Goal: Task Accomplishment & Management: Manage account settings

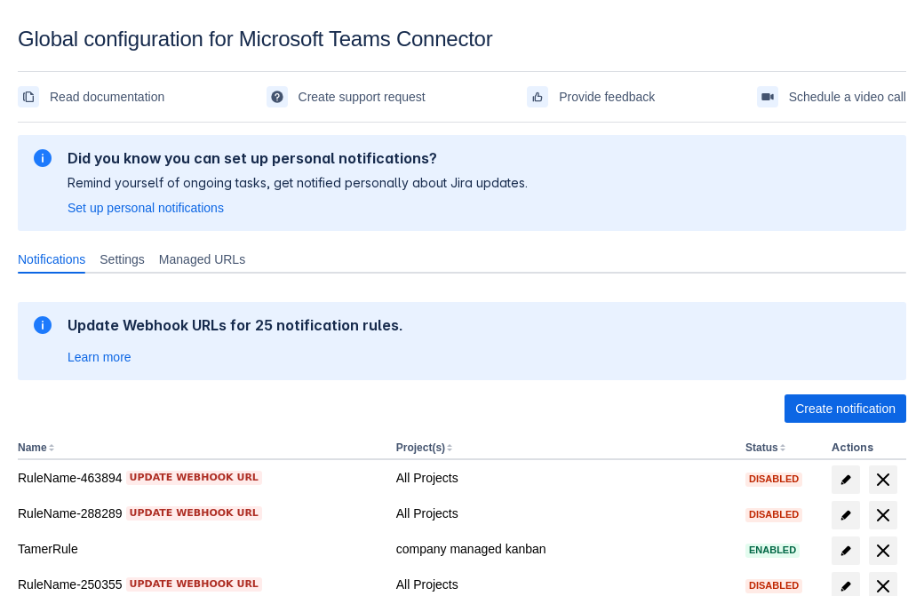
click at [845, 409] on span "Create notification" at bounding box center [845, 409] width 100 height 28
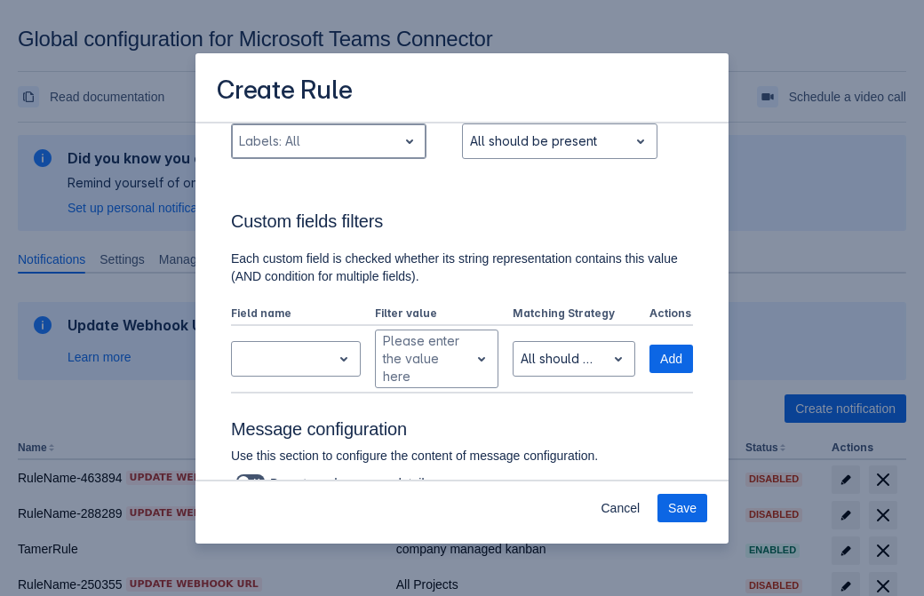
click at [328, 152] on div "Scrollable content" at bounding box center [314, 141] width 151 height 21
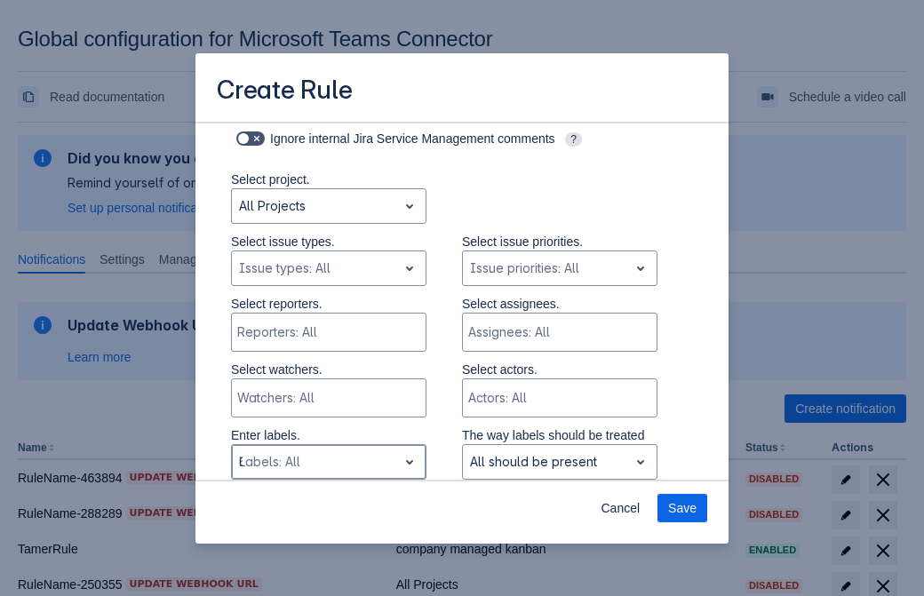
type input "693093_label"
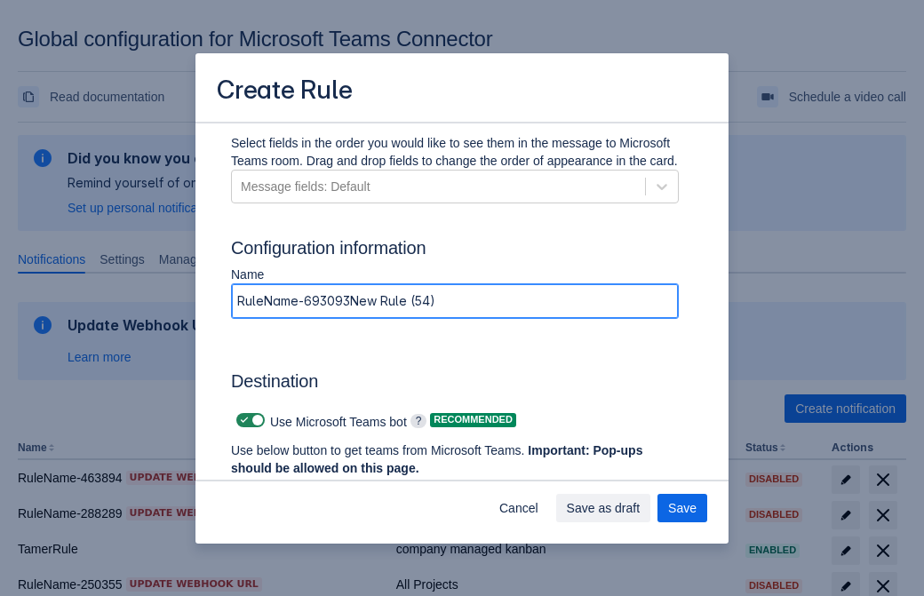
type input "RuleName-693093New Rule (54)"
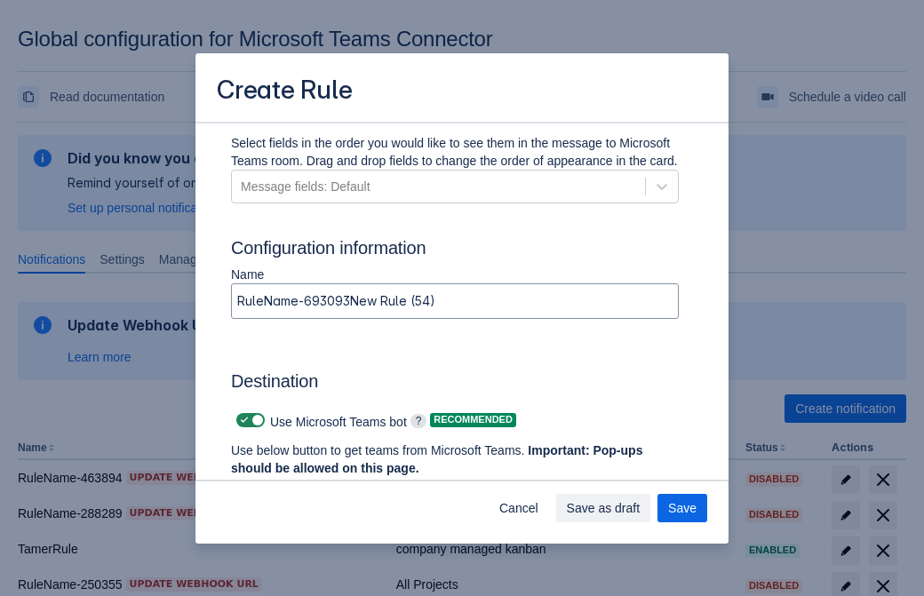
click at [242, 420] on span "Scrollable content" at bounding box center [244, 420] width 14 height 14
click at [242, 420] on input "Scrollable content" at bounding box center [242, 421] width 12 height 12
checkbox input "false"
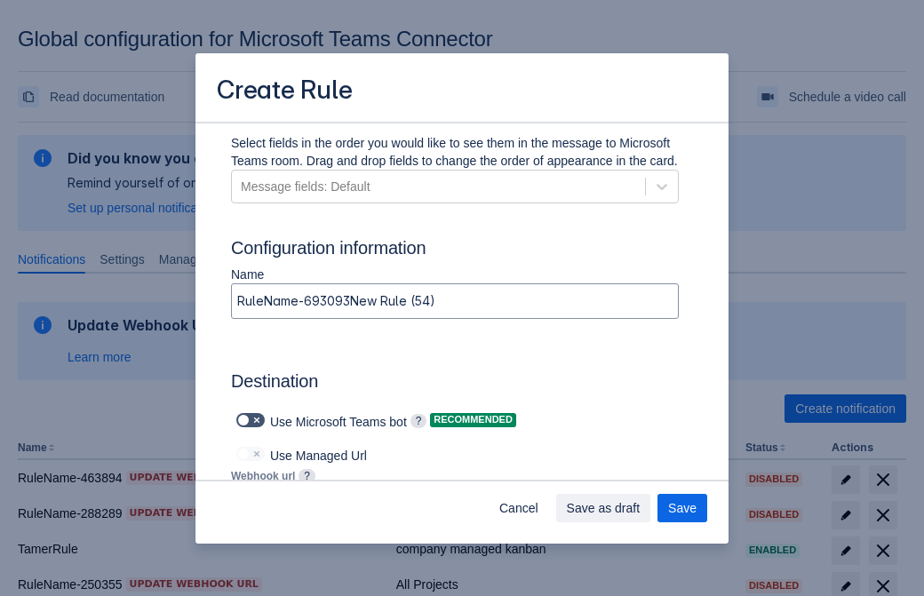
type input "https://prod-172.westeurope.logic.azure.com:443/workflows/ae977bb6ae334c9d95dfe…"
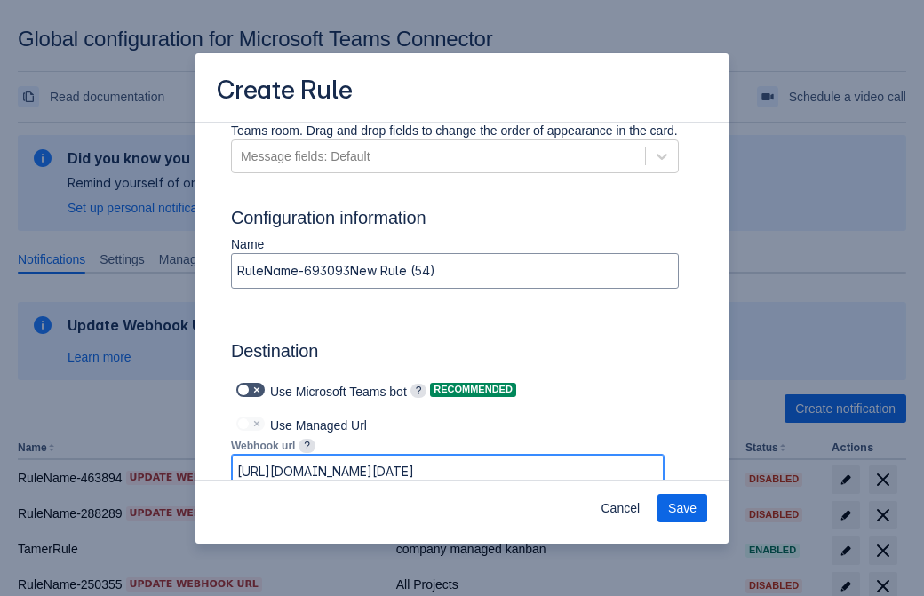
click at [682, 508] on span "Save" at bounding box center [682, 508] width 28 height 28
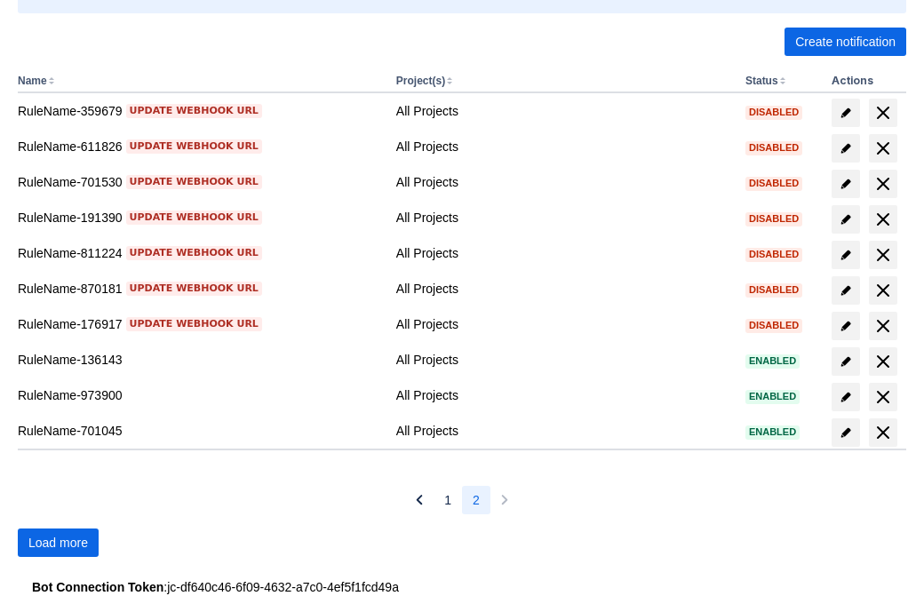
click at [58, 543] on span "Load more" at bounding box center [58, 543] width 60 height 28
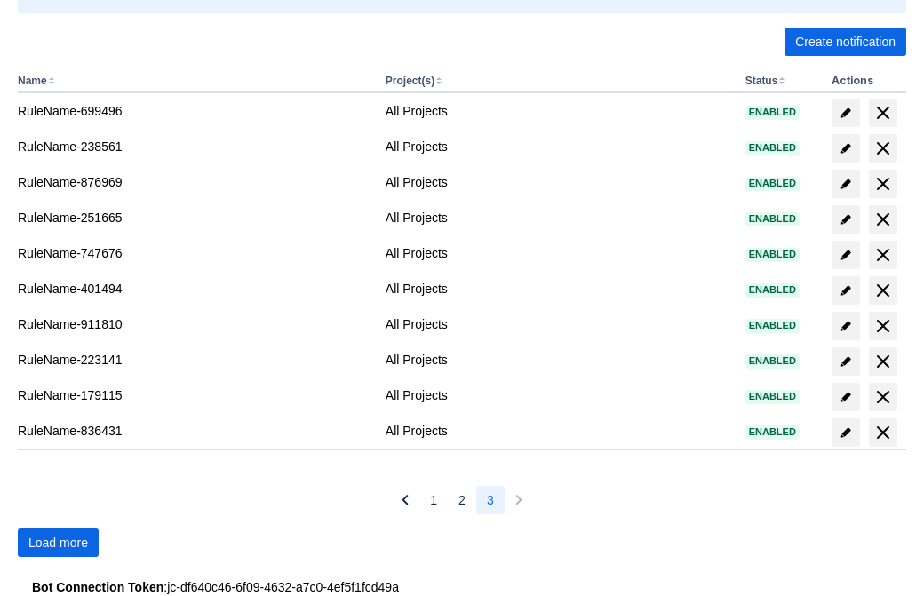
click at [58, 543] on span "Load more" at bounding box center [58, 543] width 60 height 28
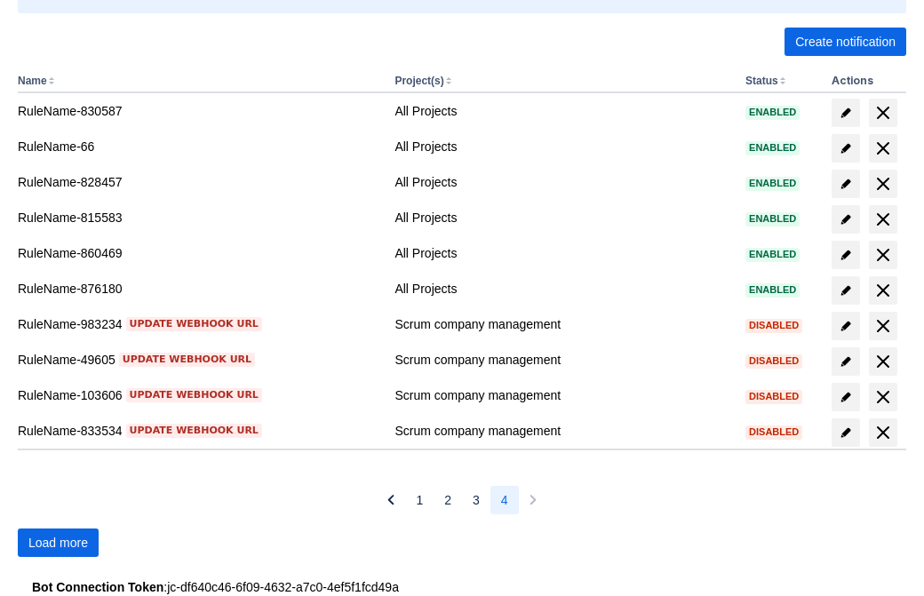
click at [58, 543] on span "Load more" at bounding box center [58, 543] width 60 height 28
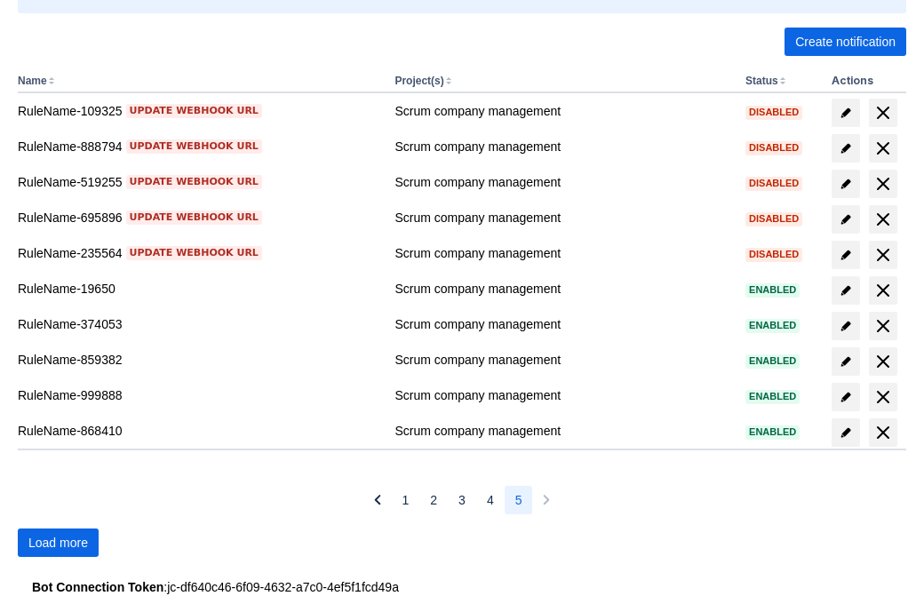
click at [58, 543] on span "Load more" at bounding box center [58, 543] width 60 height 28
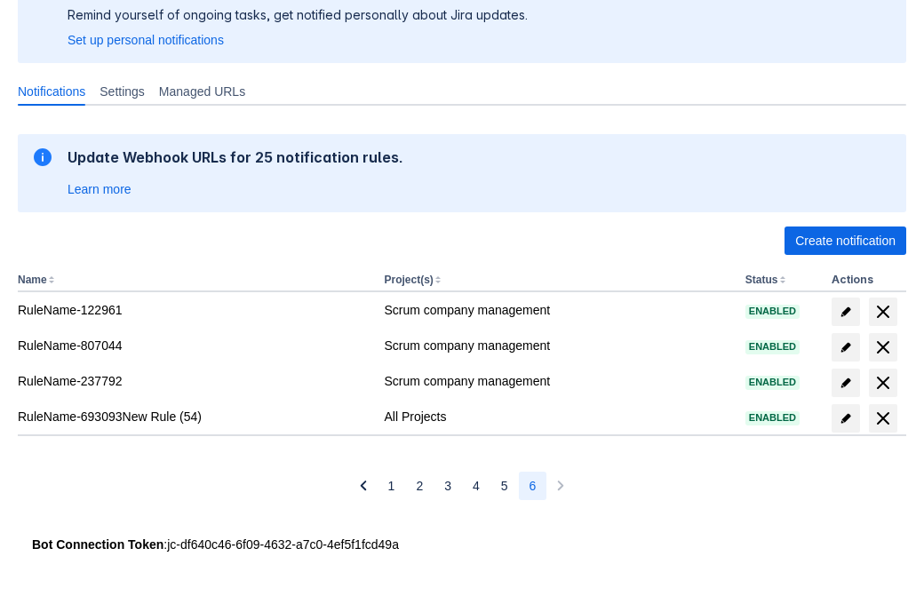
scroll to position [168, 0]
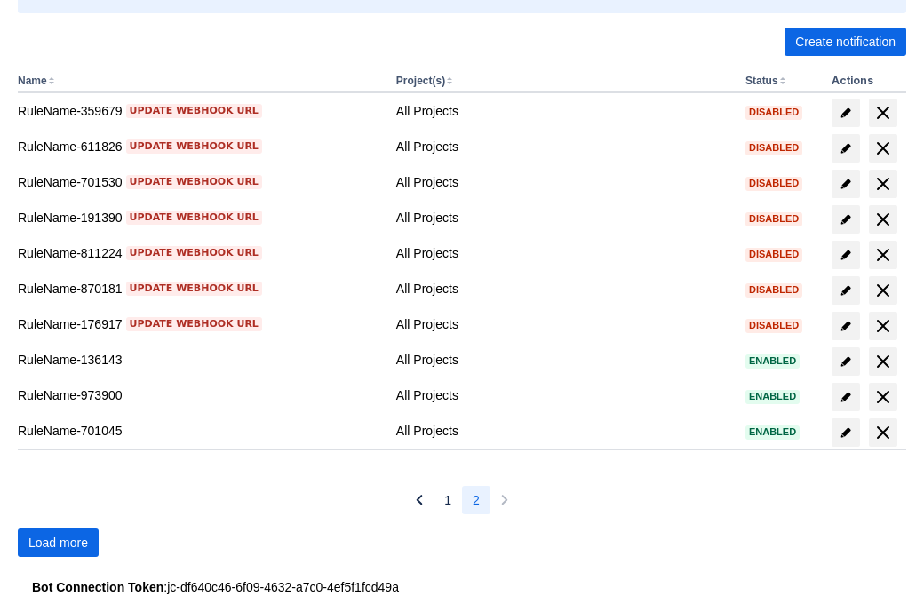
click at [58, 543] on span "Load more" at bounding box center [58, 543] width 60 height 28
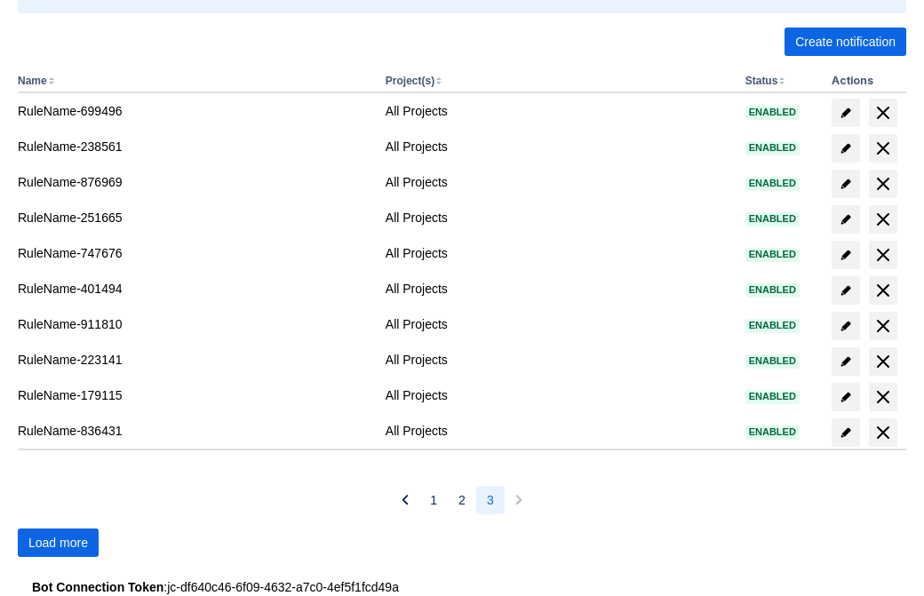
click at [58, 543] on span "Load more" at bounding box center [58, 543] width 60 height 28
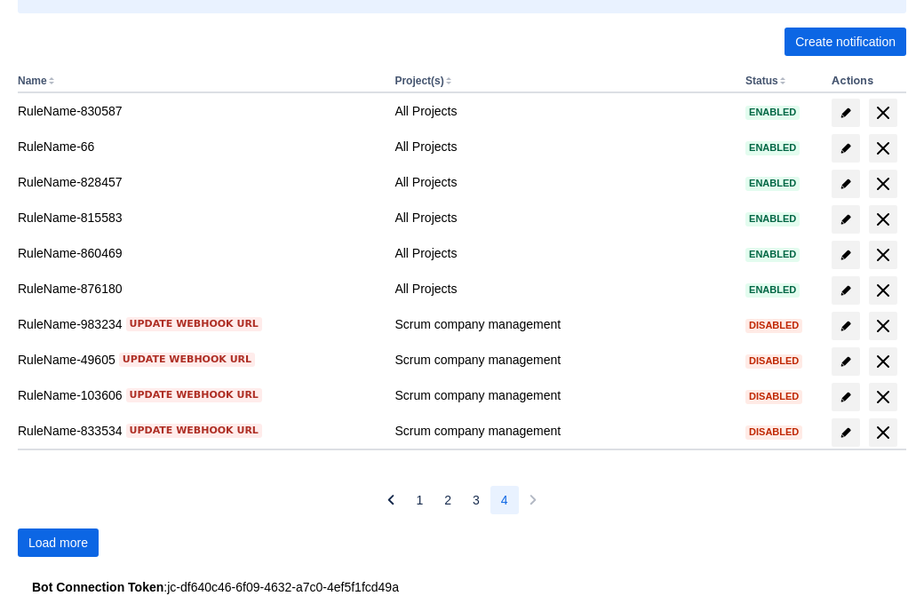
click at [58, 543] on span "Load more" at bounding box center [58, 543] width 60 height 28
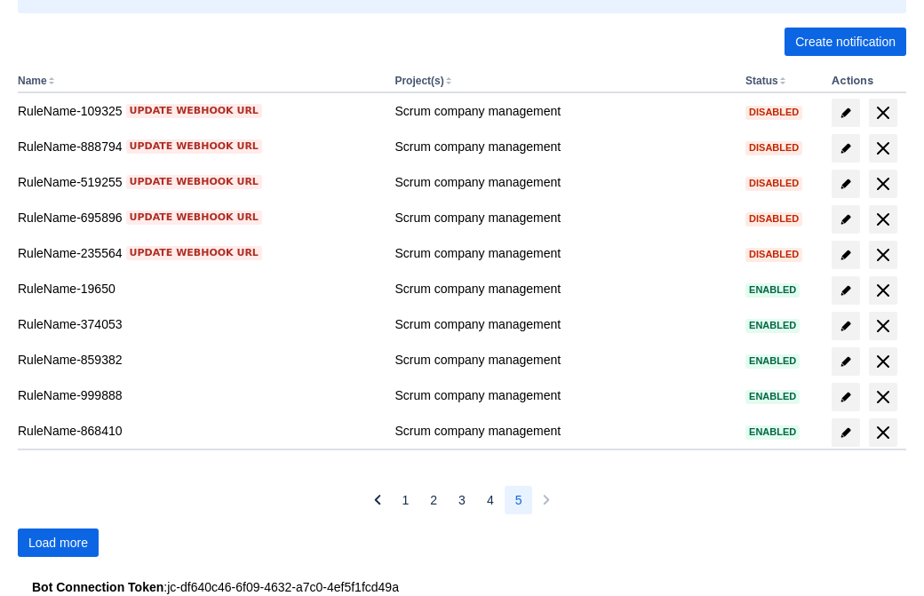
click at [58, 543] on span "Load more" at bounding box center [58, 543] width 60 height 28
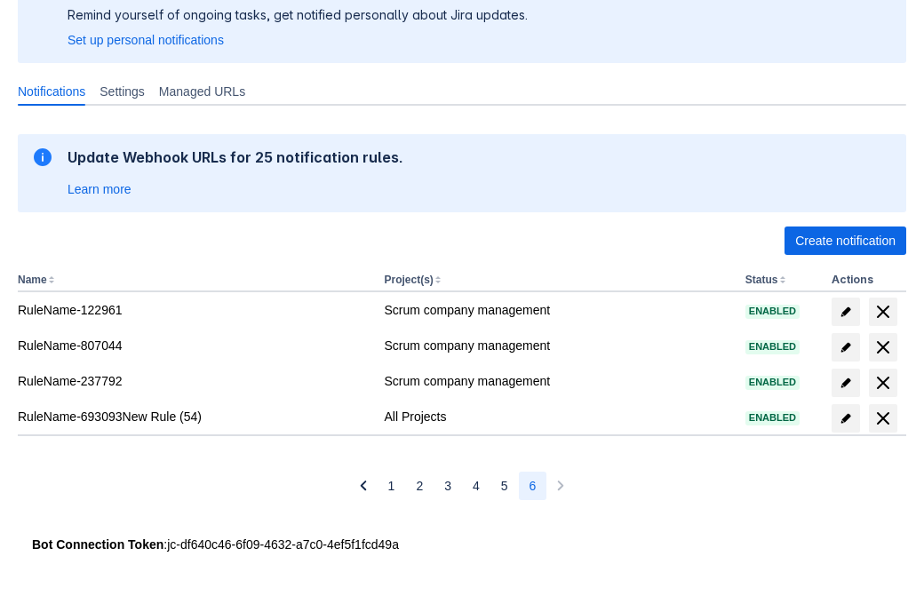
scroll to position [168, 0]
click at [882, 419] on span "delete" at bounding box center [883, 418] width 21 height 21
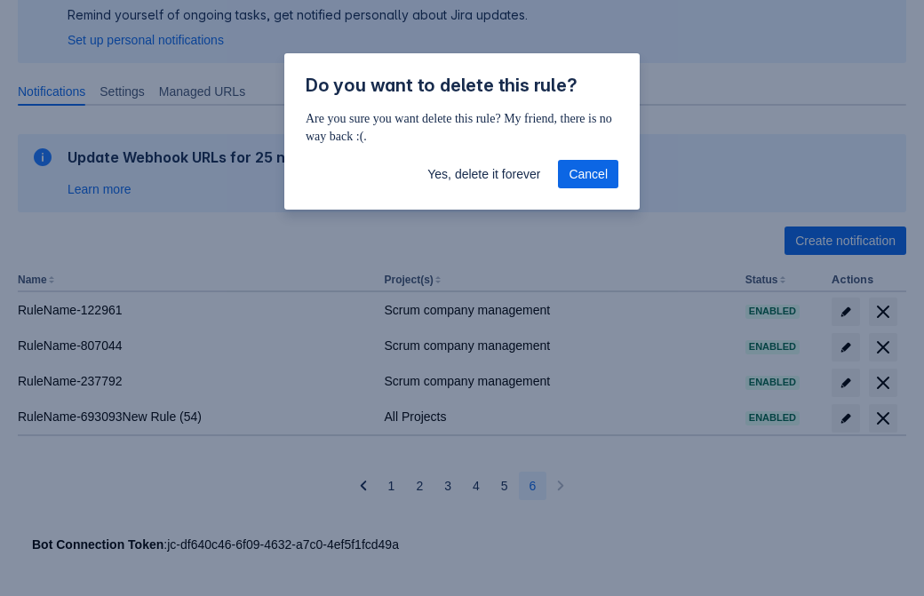
click at [483, 174] on span "Yes, delete it forever" at bounding box center [483, 174] width 113 height 28
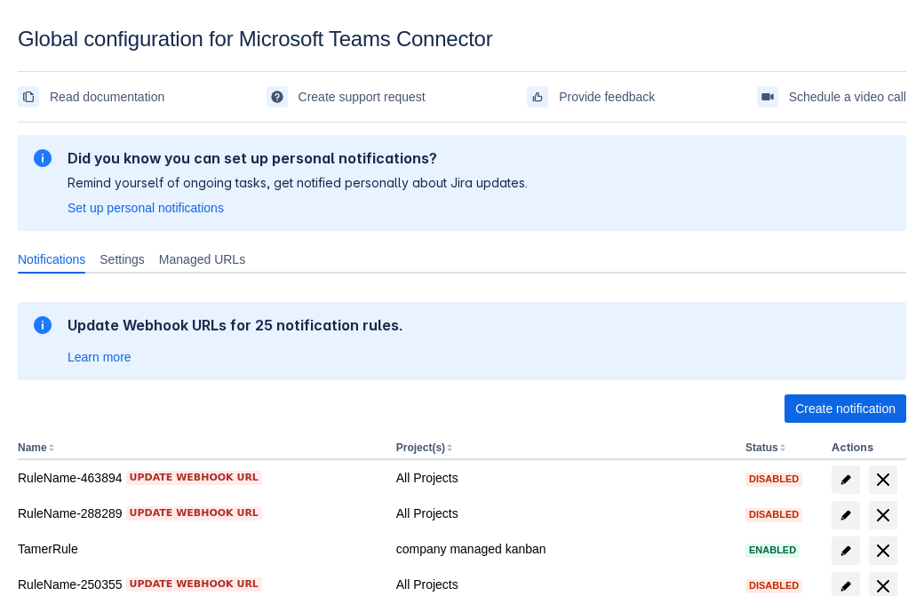
click at [845, 409] on span "Create notification" at bounding box center [845, 409] width 100 height 28
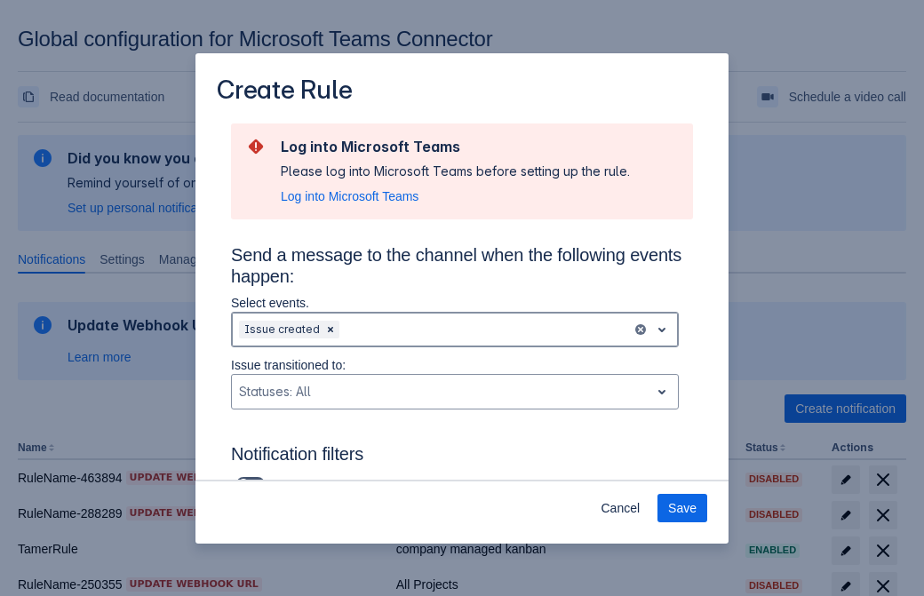
click at [455, 330] on div "Scrollable content" at bounding box center [484, 329] width 282 height 21
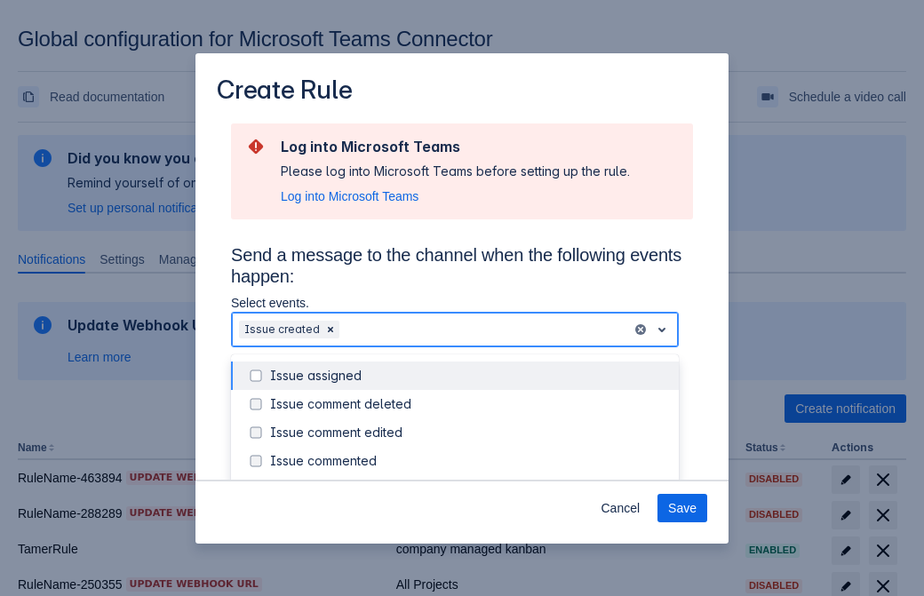
click at [469, 481] on div "Issue created" at bounding box center [469, 490] width 398 height 18
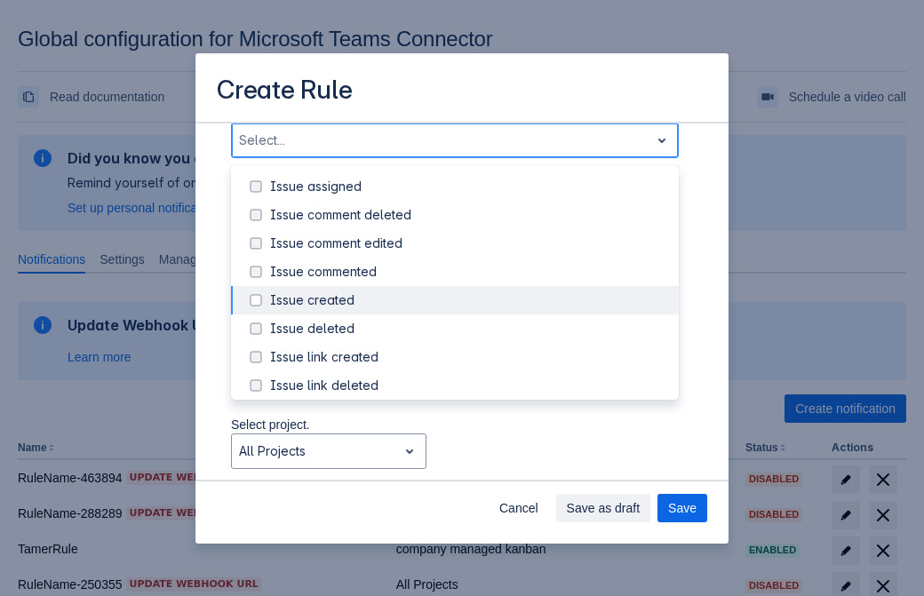
click at [469, 462] on div "Issue updated" at bounding box center [469, 471] width 398 height 18
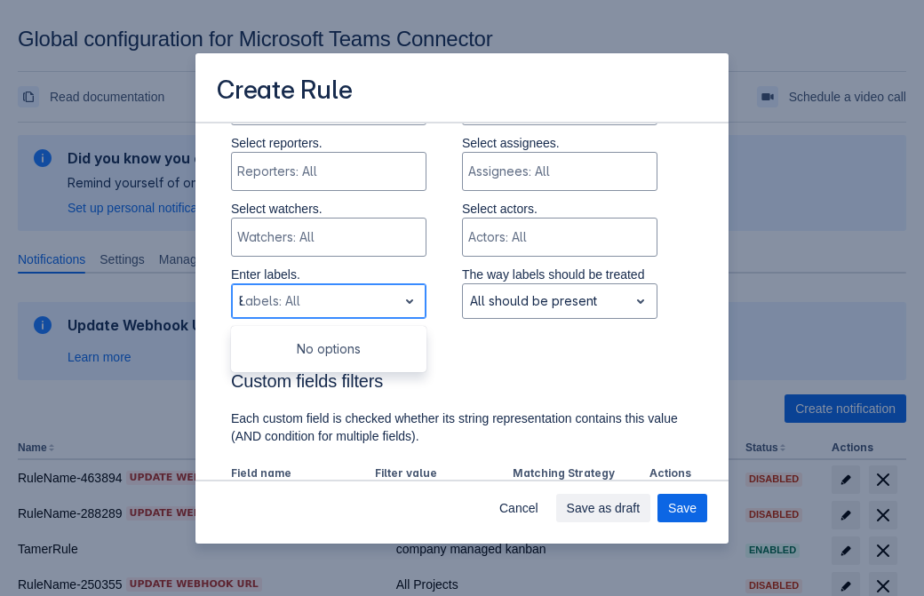
type input "871027_label"
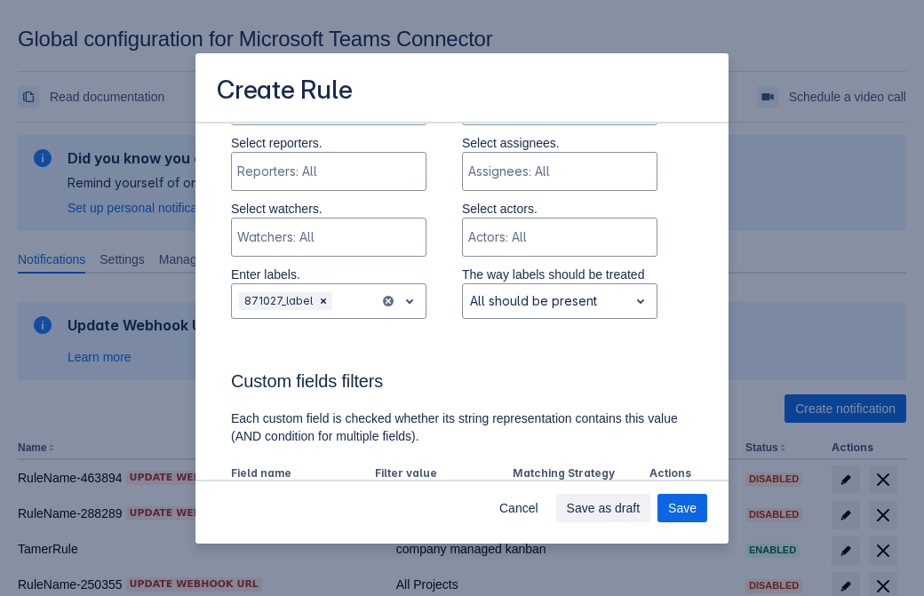
scroll to position [1164, 0]
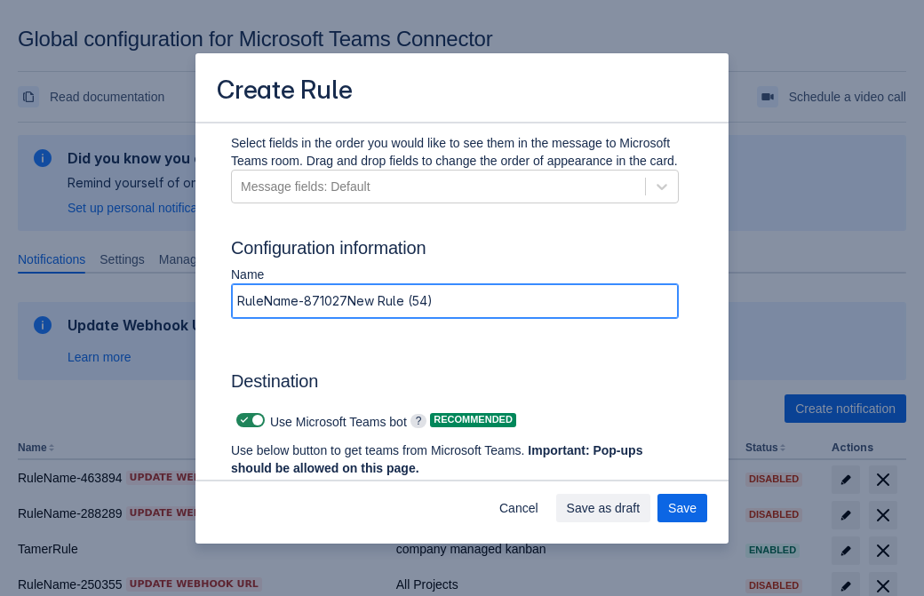
type input "RuleName-871027New Rule (54)"
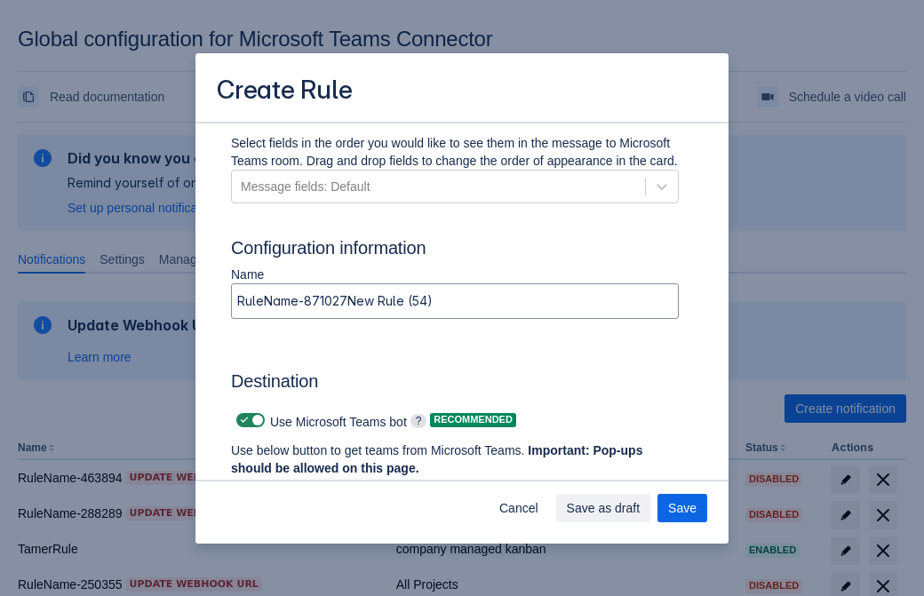
click at [242, 420] on span "Scrollable content" at bounding box center [244, 420] width 14 height 14
click at [242, 420] on input "Scrollable content" at bounding box center [242, 421] width 12 height 12
checkbox input "false"
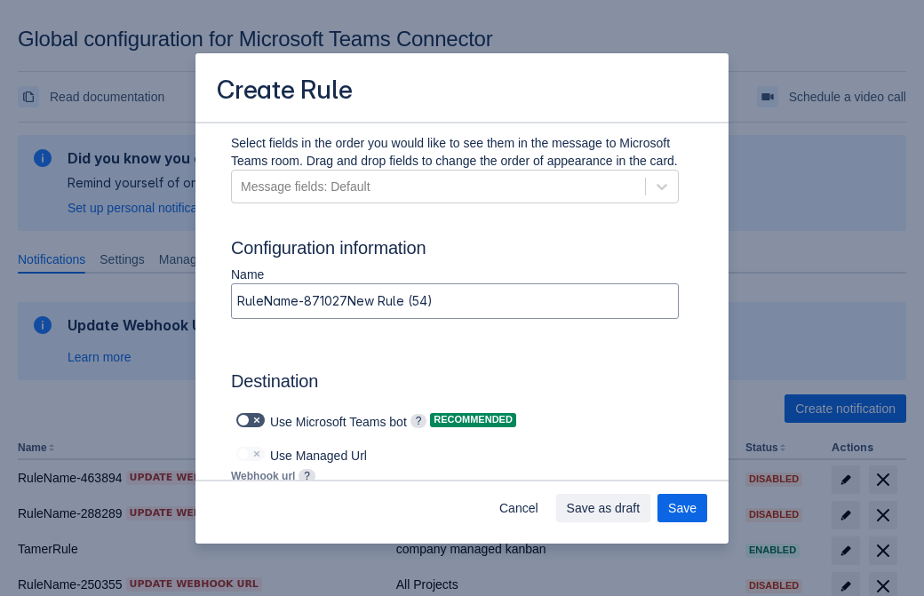
type input "https://prod-112.westeurope.logic.azure.com:443/workflows/bae959254738451b85002…"
click at [682, 508] on span "Save" at bounding box center [682, 508] width 28 height 28
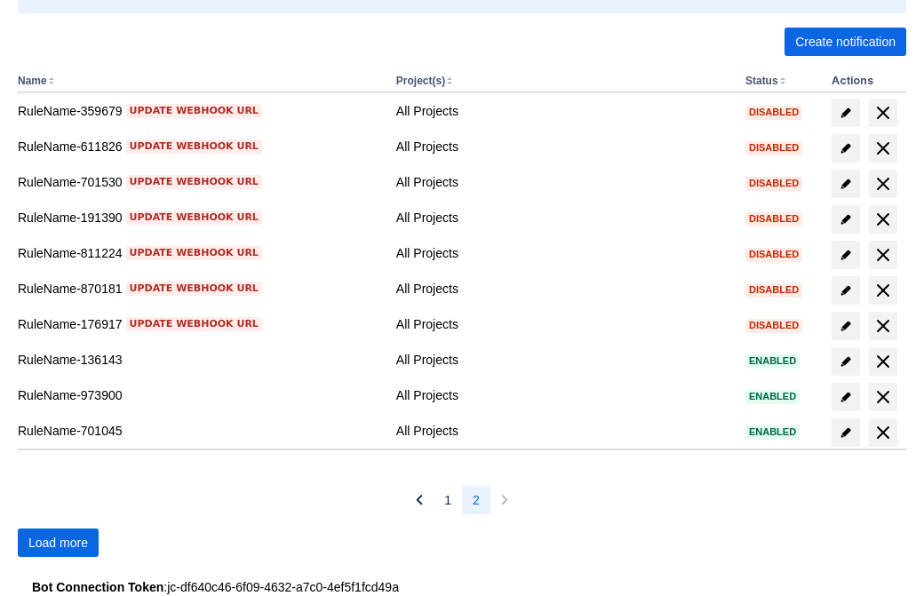
click at [58, 543] on span "Load more" at bounding box center [58, 543] width 60 height 28
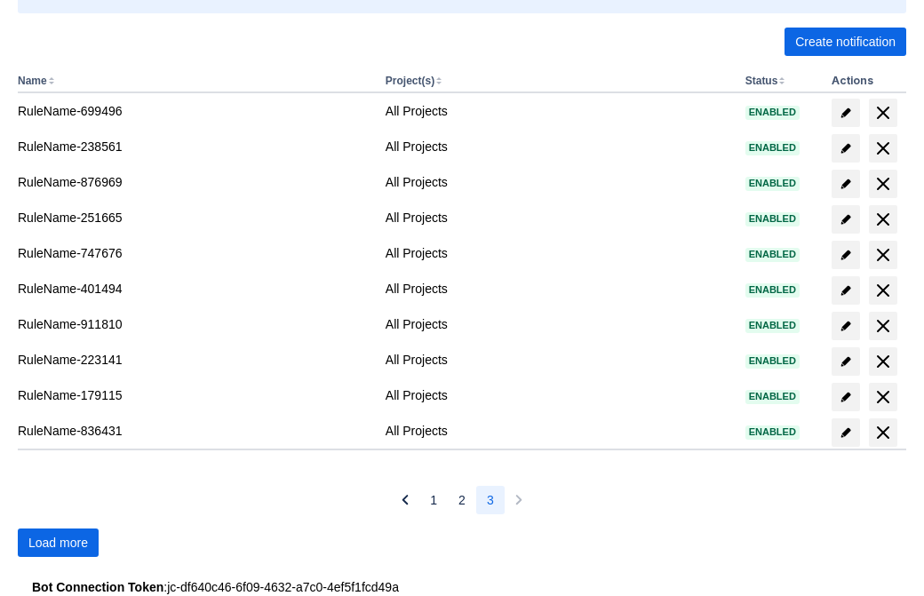
click at [58, 543] on span "Load more" at bounding box center [58, 543] width 60 height 28
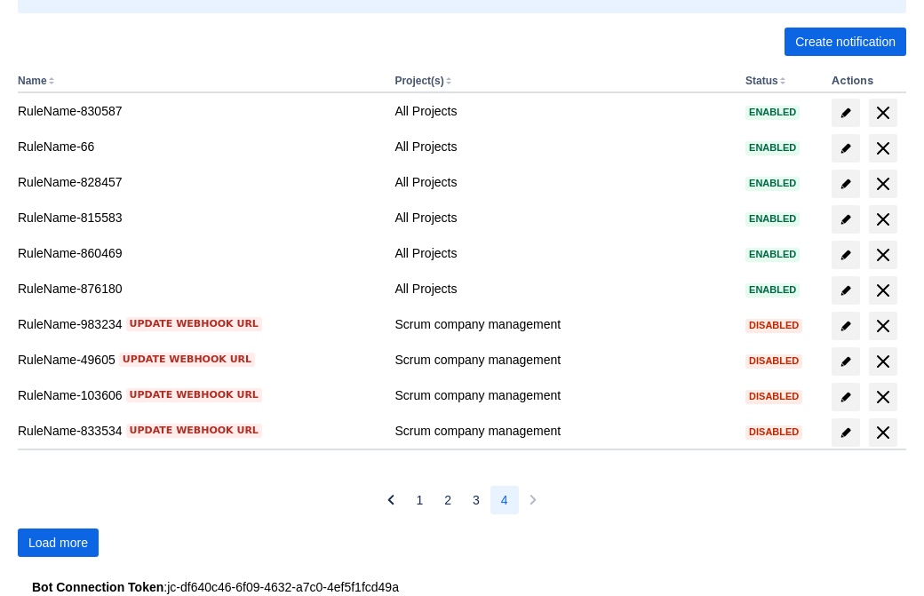
click at [58, 543] on span "Load more" at bounding box center [58, 543] width 60 height 28
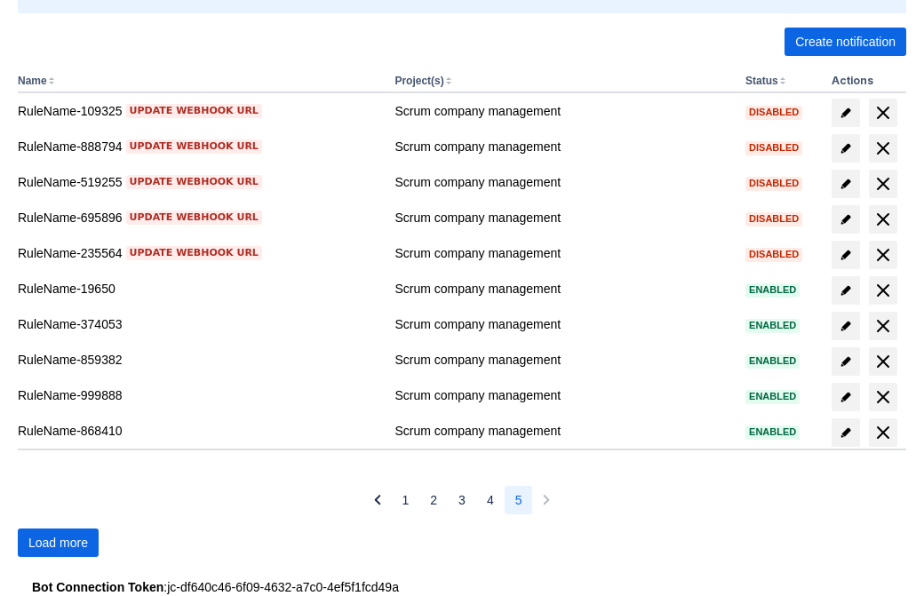
click at [58, 543] on span "Load more" at bounding box center [58, 543] width 60 height 28
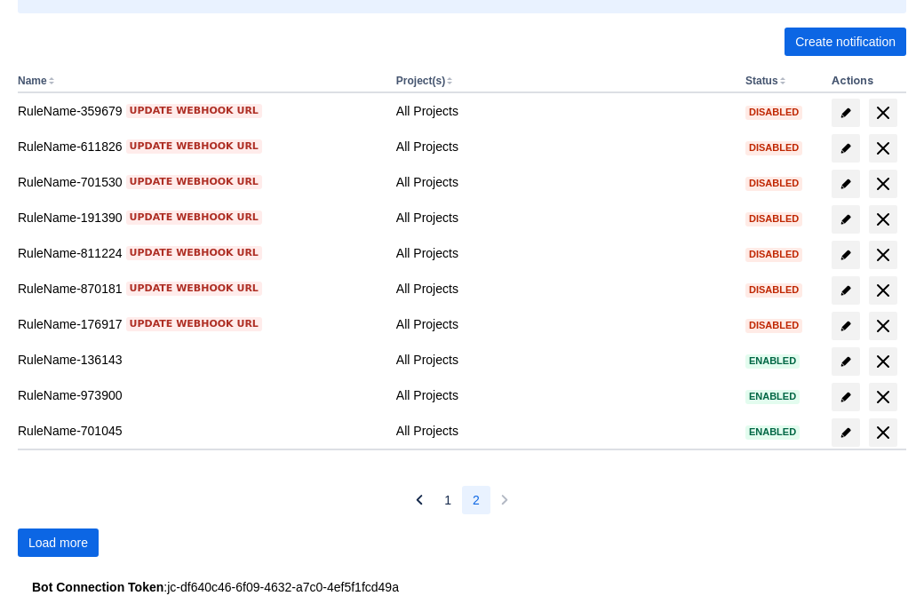
click at [58, 543] on span "Load more" at bounding box center [58, 543] width 60 height 28
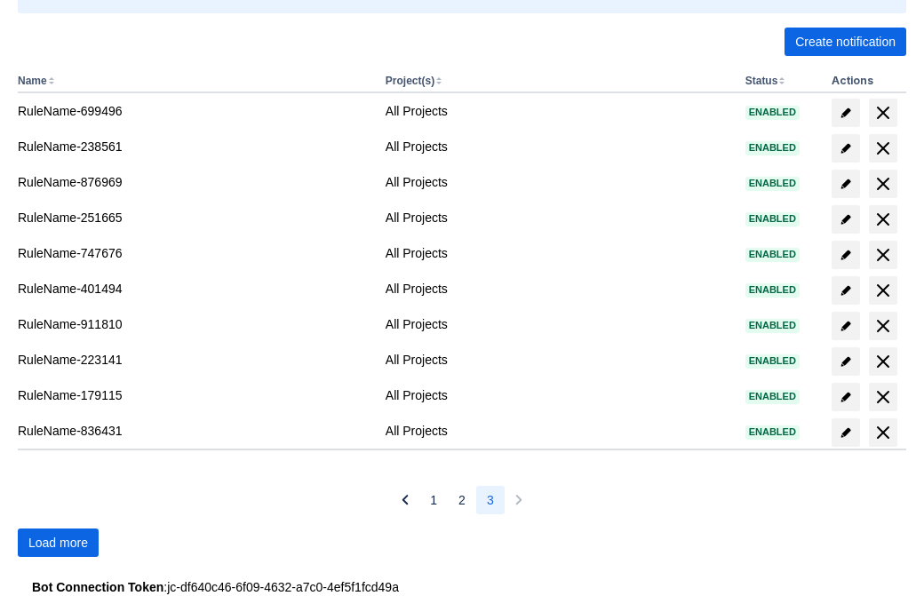
click at [58, 543] on span "Load more" at bounding box center [58, 543] width 60 height 28
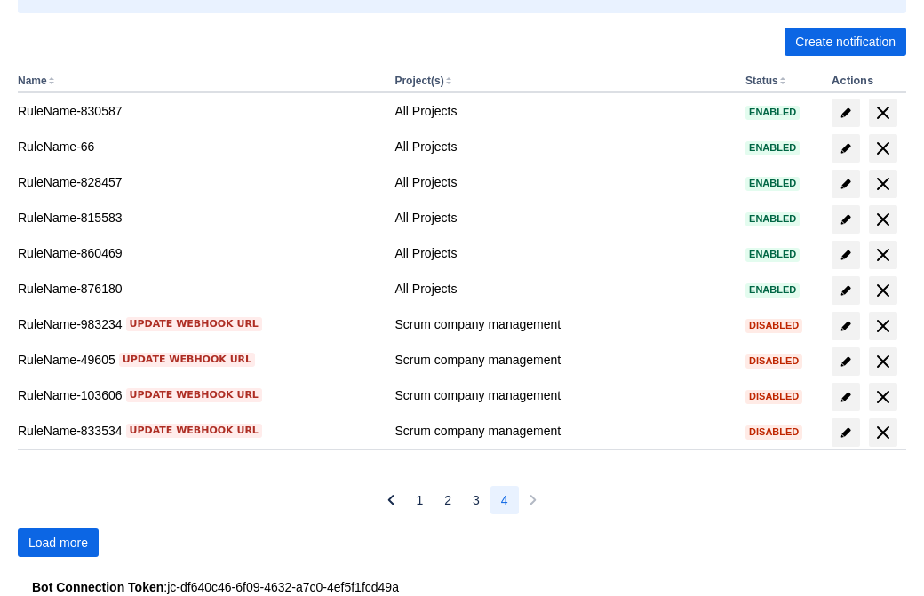
click at [58, 543] on span "Load more" at bounding box center [58, 543] width 60 height 28
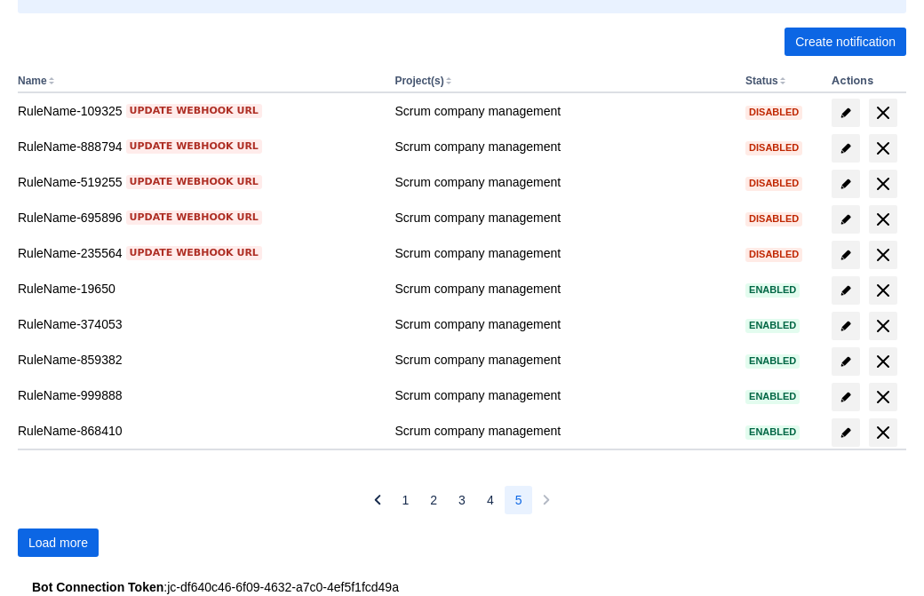
click at [58, 543] on span "Load more" at bounding box center [58, 543] width 60 height 28
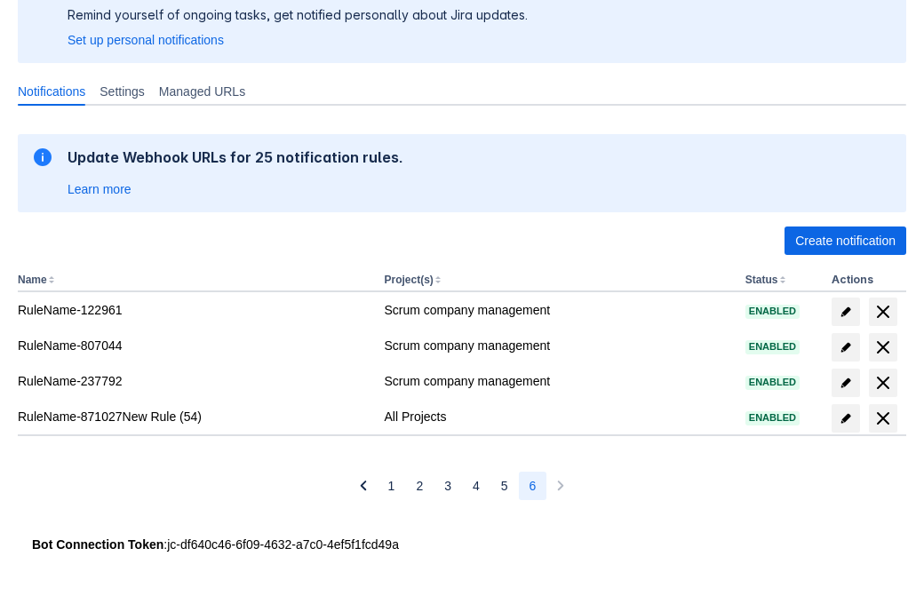
click at [882, 419] on span "delete" at bounding box center [883, 418] width 21 height 21
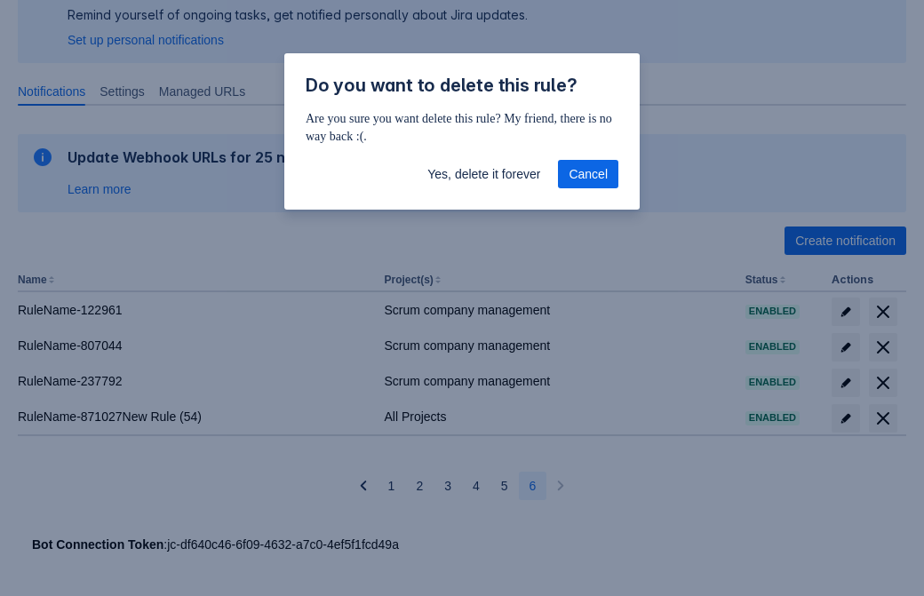
click at [483, 174] on span "Yes, delete it forever" at bounding box center [483, 174] width 113 height 28
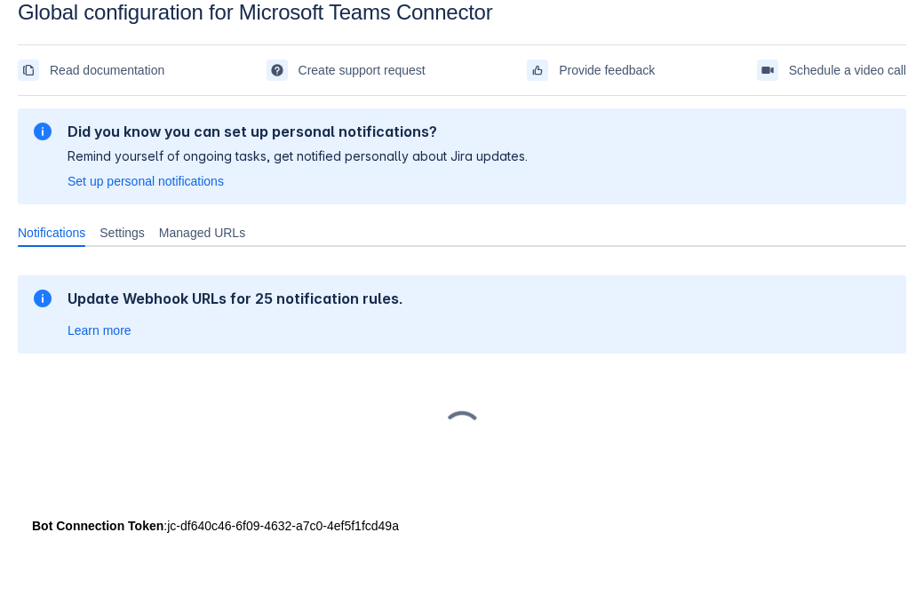
scroll to position [27, 0]
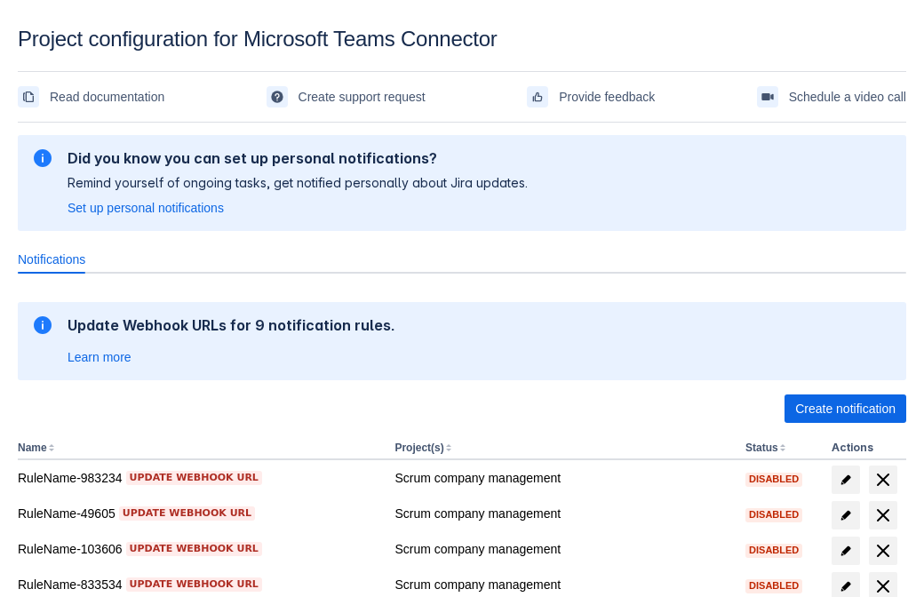
click at [845, 409] on span "Create notification" at bounding box center [845, 409] width 100 height 28
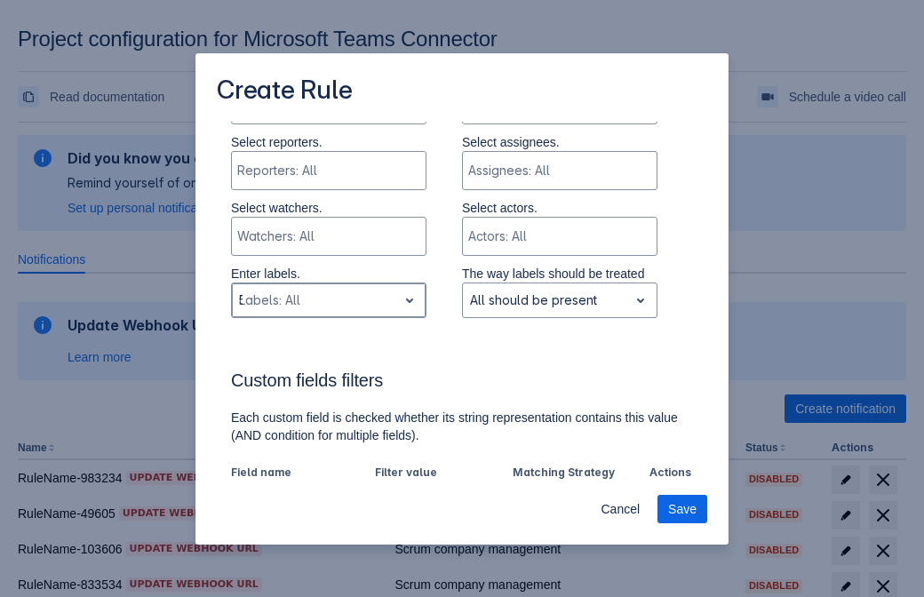
type input "58808_label"
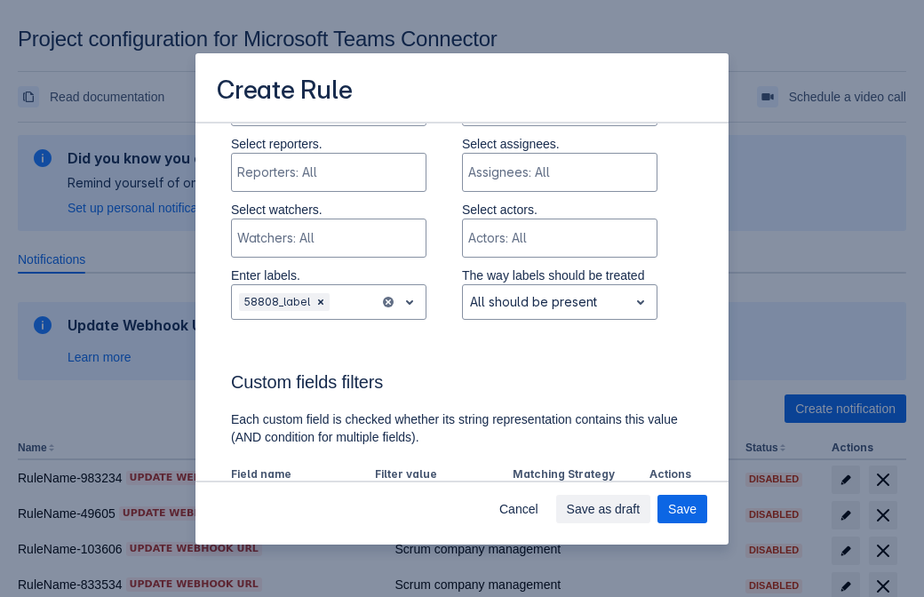
scroll to position [1101, 0]
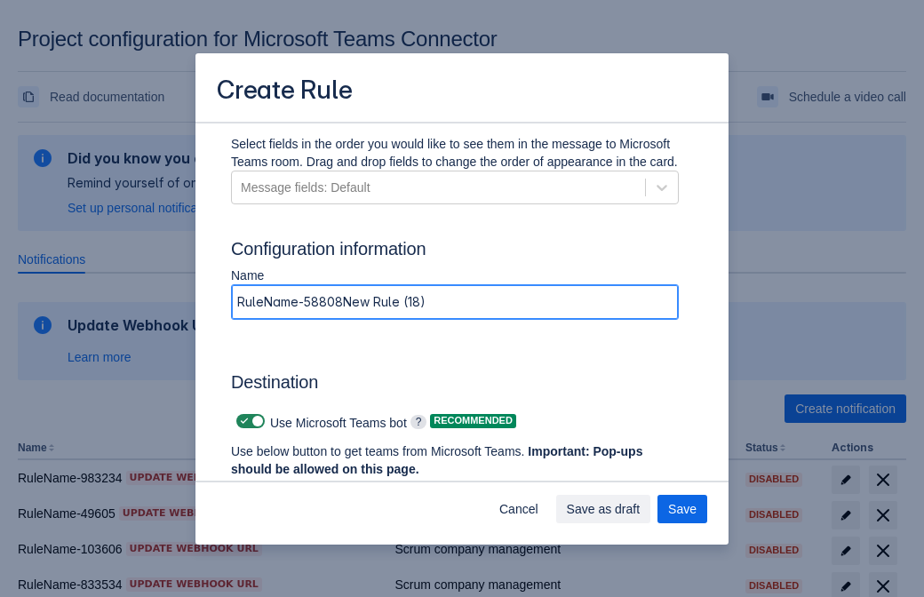
type input "RuleName-58808New Rule (18)"
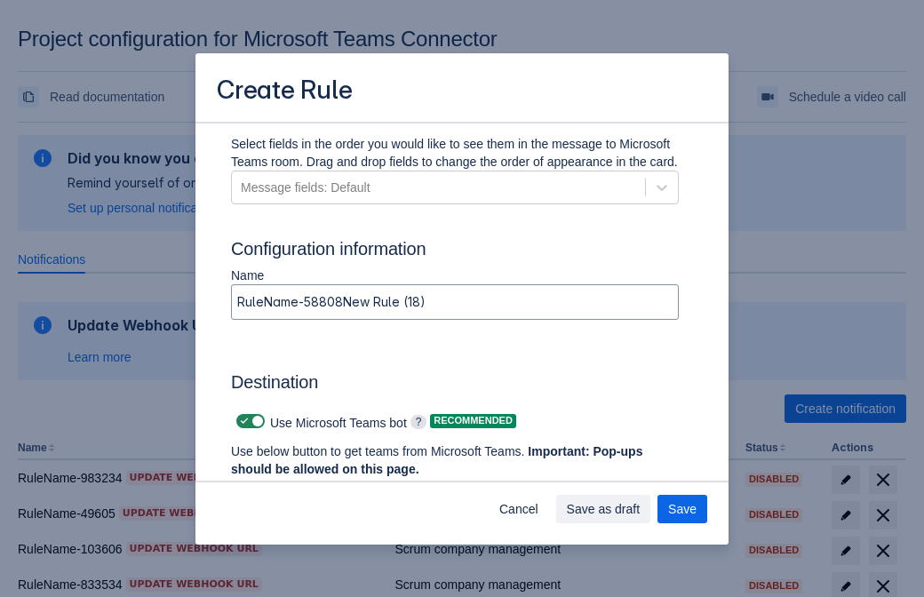
click at [242, 421] on span at bounding box center [244, 421] width 14 height 14
click at [242, 421] on input "checkbox" at bounding box center [242, 422] width 12 height 12
checkbox input "false"
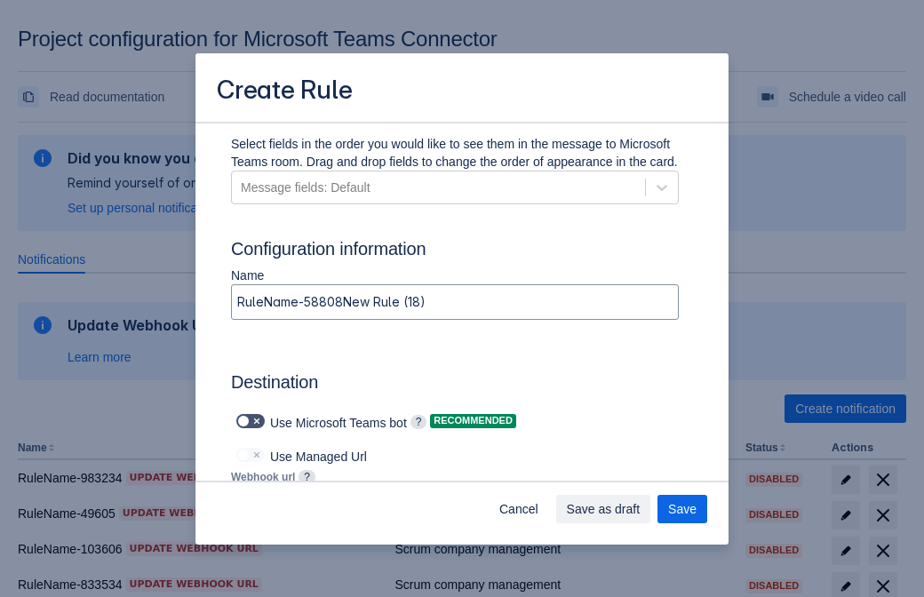
type input "https://prod-103.westeurope.logic.azure.com:443/workflows/562279af401f414e8dae6…"
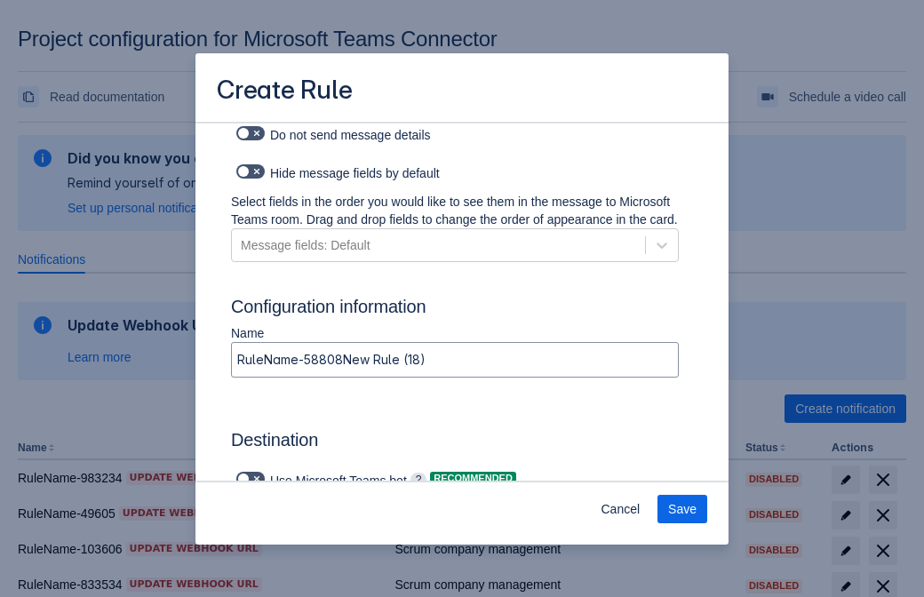
click at [682, 509] on span "Save" at bounding box center [682, 509] width 28 height 28
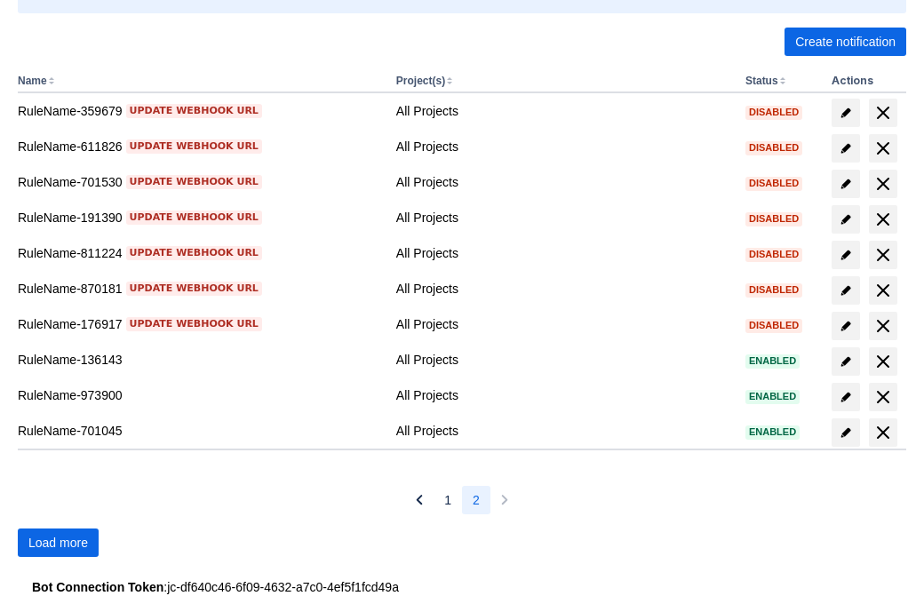
click at [58, 543] on span "Load more" at bounding box center [58, 543] width 60 height 28
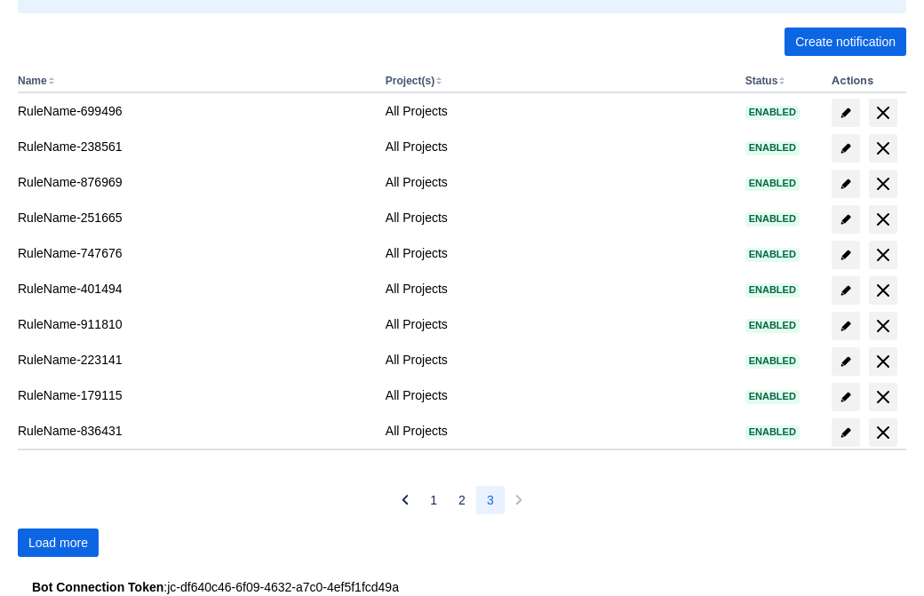
click at [58, 543] on span "Load more" at bounding box center [58, 543] width 60 height 28
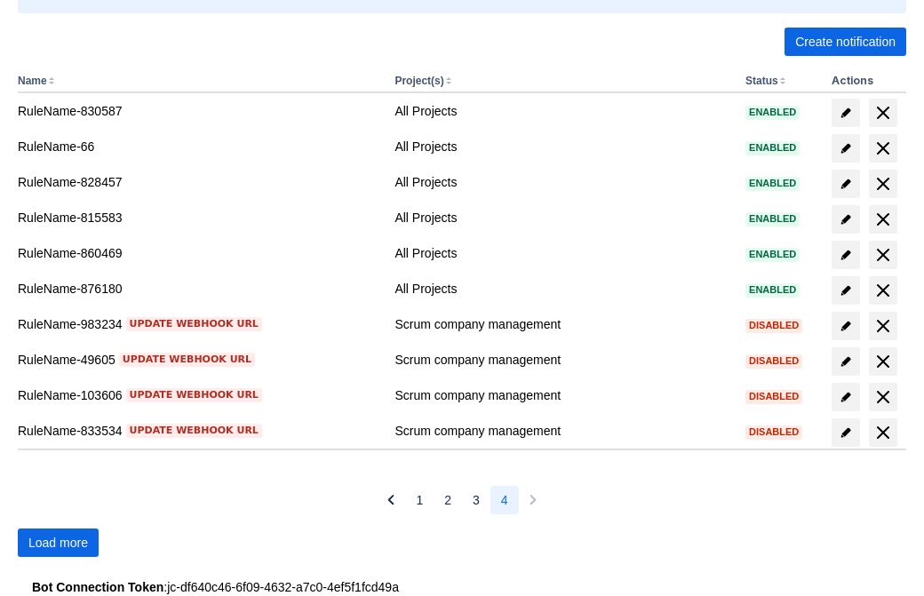
click at [58, 543] on span "Load more" at bounding box center [58, 543] width 60 height 28
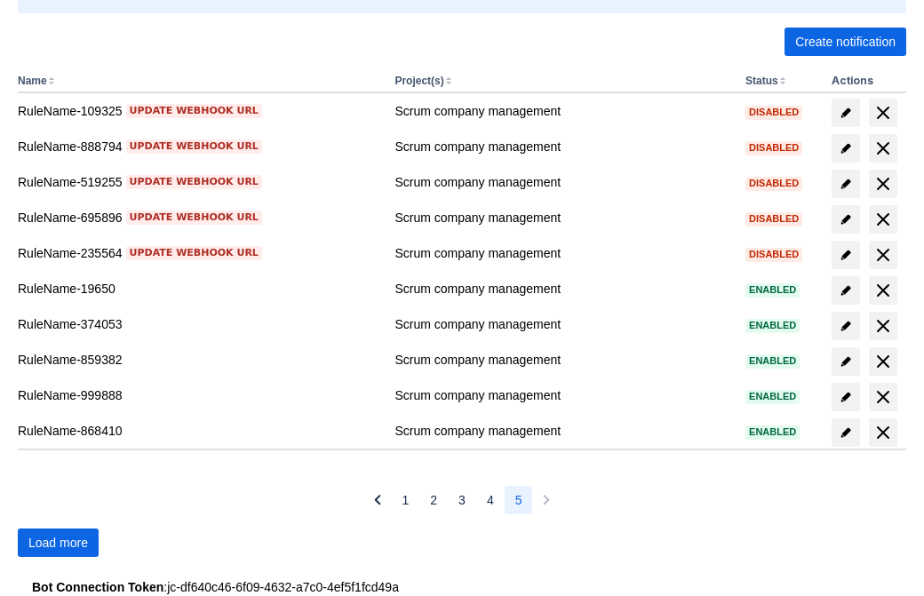
click at [58, 543] on span "Load more" at bounding box center [58, 543] width 60 height 28
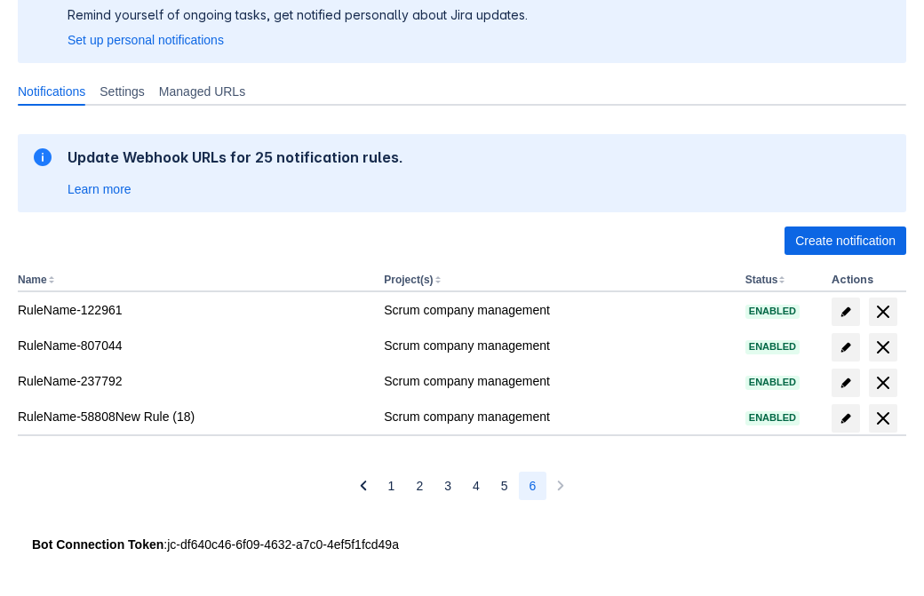
click at [882, 419] on span "delete" at bounding box center [883, 418] width 21 height 21
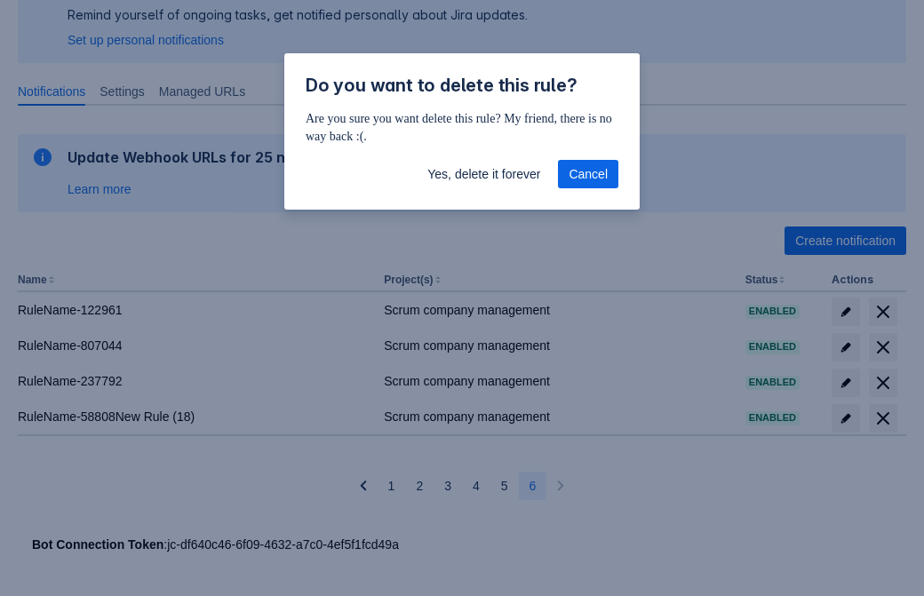
click at [483, 174] on span "Yes, delete it forever" at bounding box center [483, 174] width 113 height 28
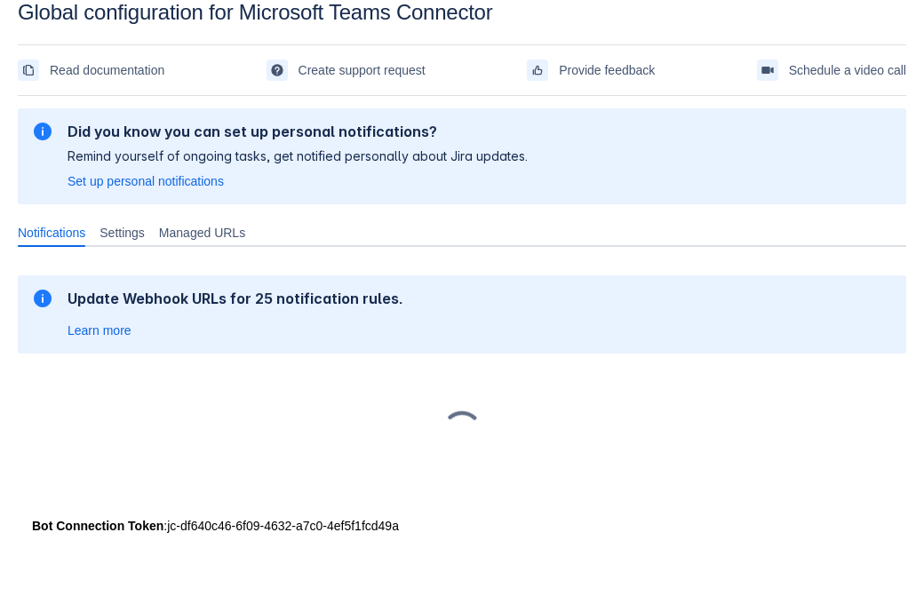
scroll to position [27, 0]
